Goal: Transaction & Acquisition: Purchase product/service

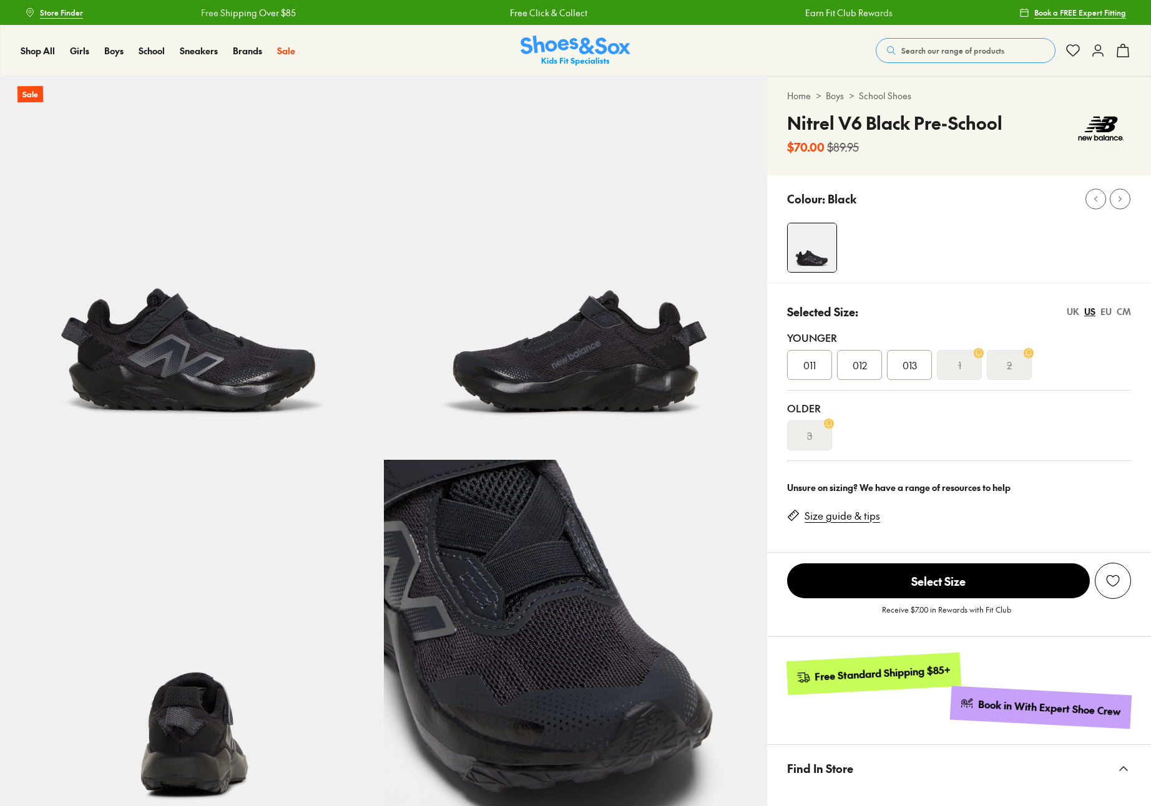
select select "*"
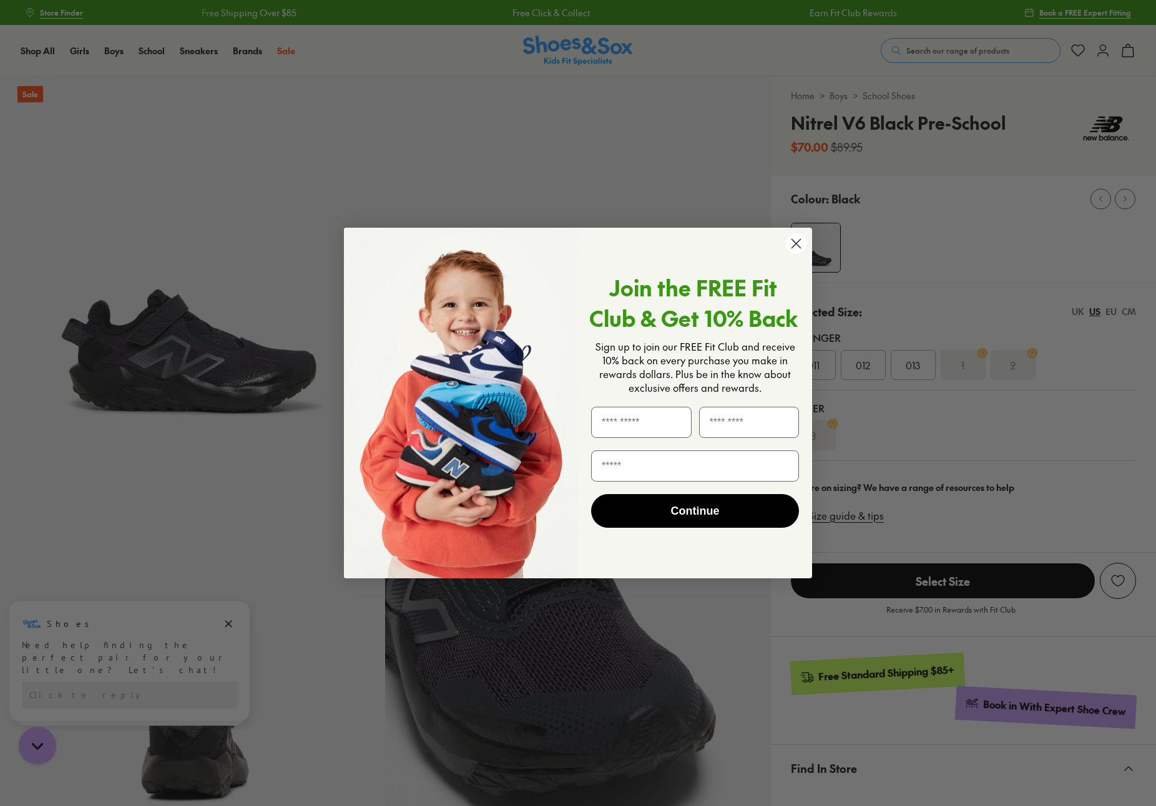
click at [797, 240] on circle "Close dialog" at bounding box center [796, 243] width 21 height 21
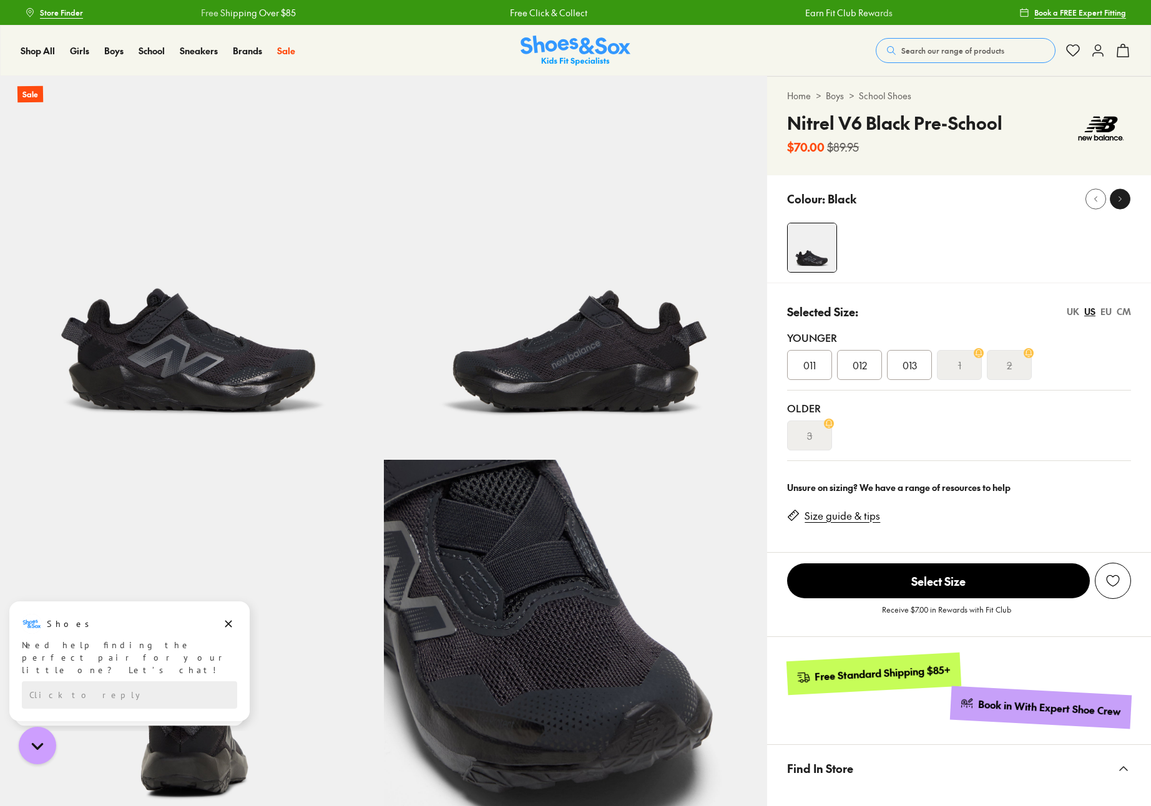
click at [1116, 198] on icon at bounding box center [1119, 198] width 9 height 9
click at [1095, 201] on icon at bounding box center [1095, 198] width 9 height 9
click at [1123, 199] on icon at bounding box center [1119, 198] width 9 height 9
click at [225, 624] on icon "Dismiss campaign" at bounding box center [228, 624] width 12 height 15
click at [227, 628] on icon "Dismiss campaign" at bounding box center [228, 627] width 12 height 15
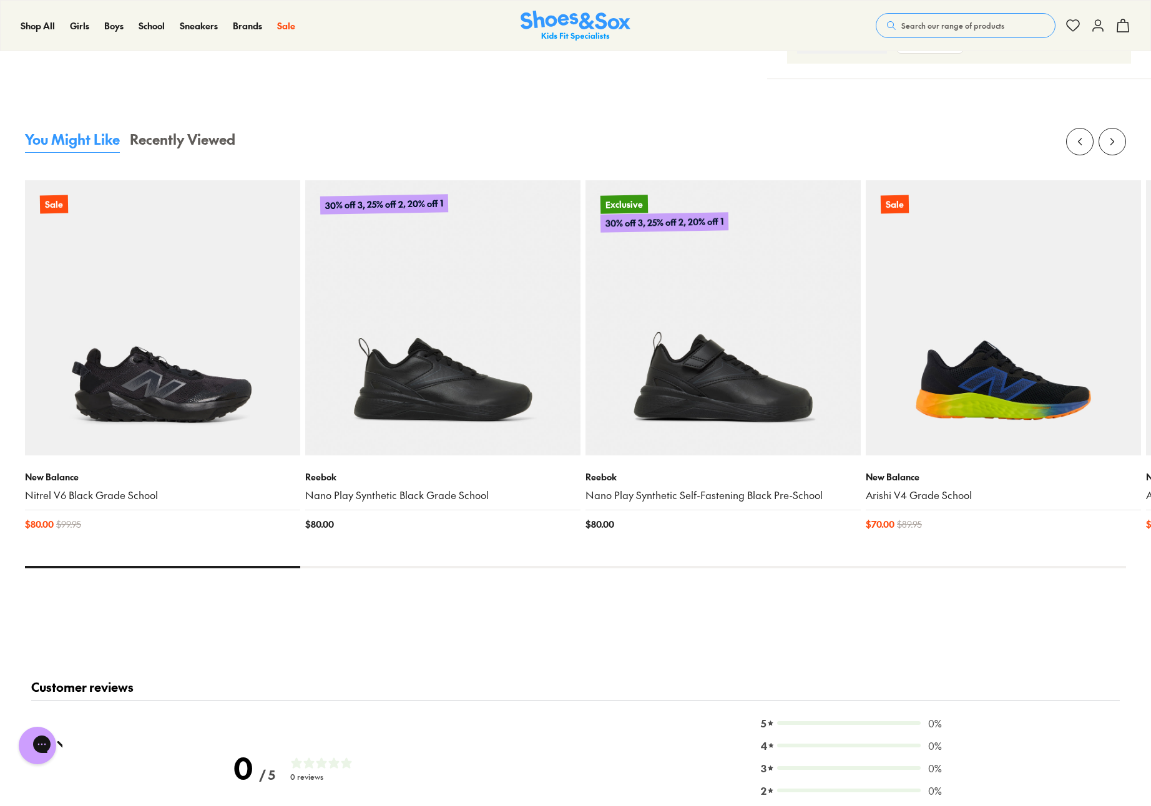
scroll to position [1165, 0]
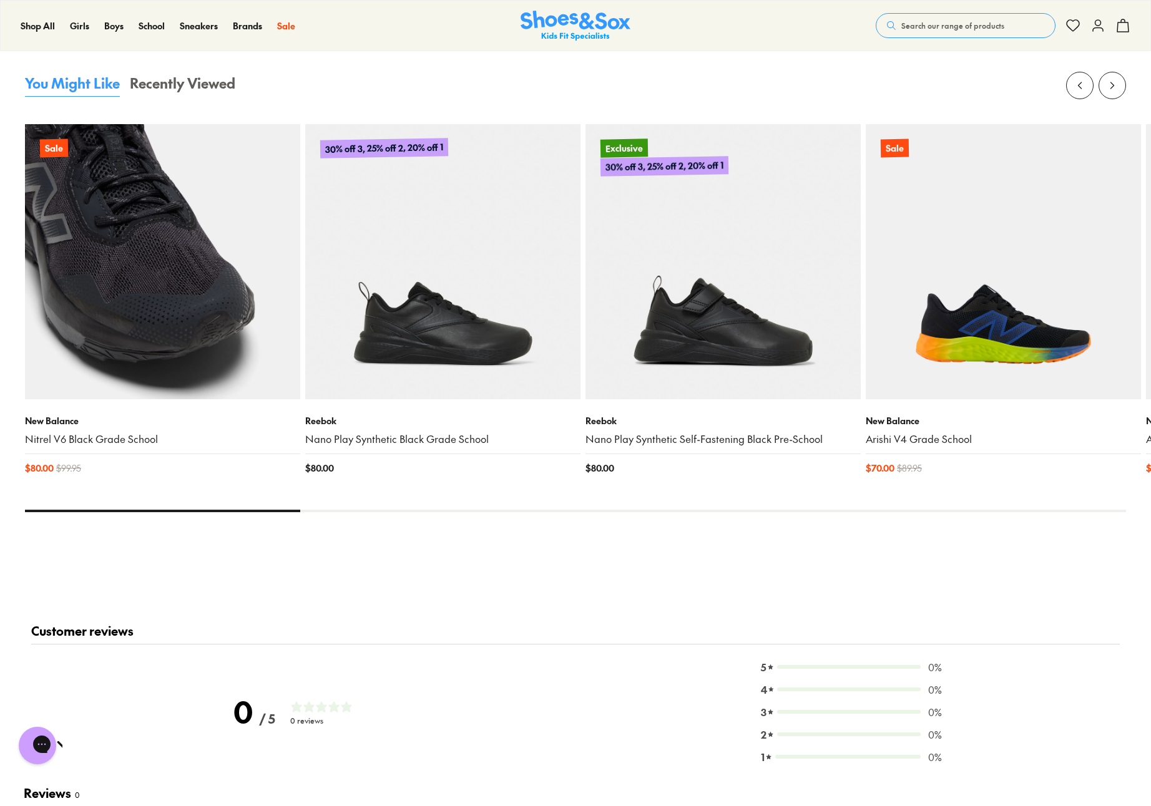
click at [49, 433] on link "Nitrel V6 Black Grade School" at bounding box center [162, 440] width 275 height 14
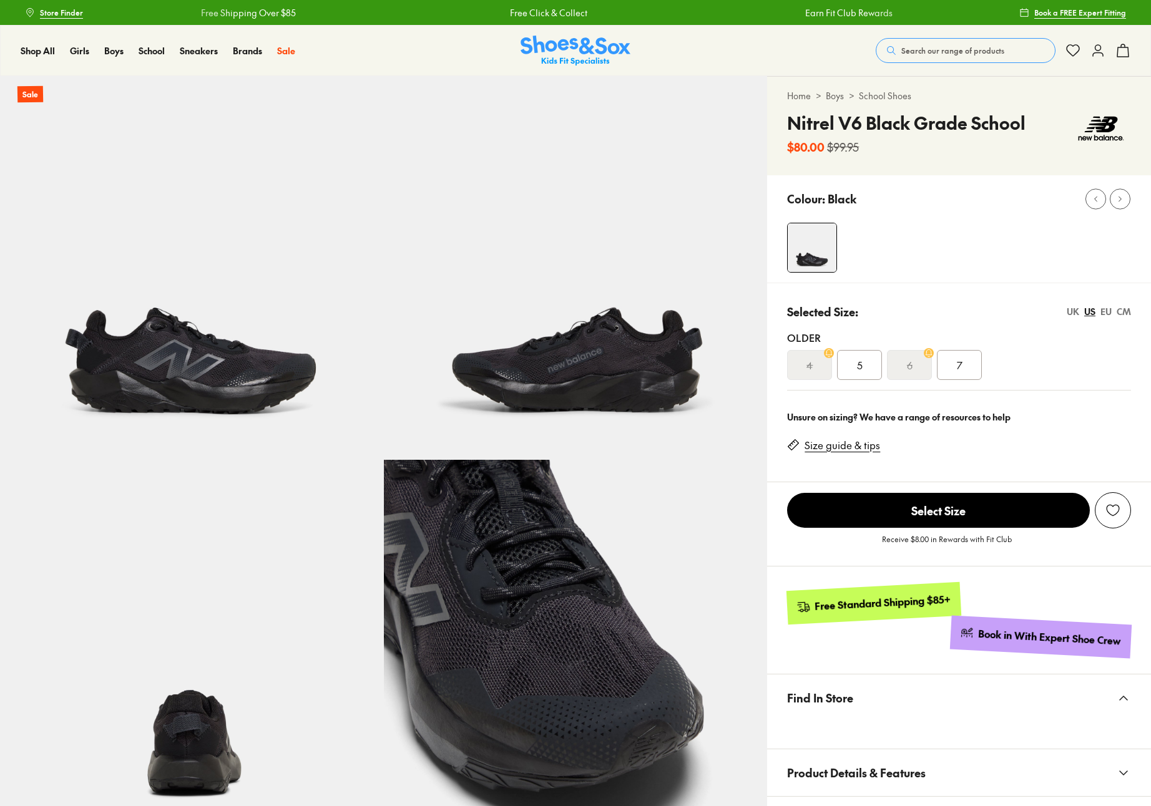
select select "*"
